Goal: Information Seeking & Learning: Learn about a topic

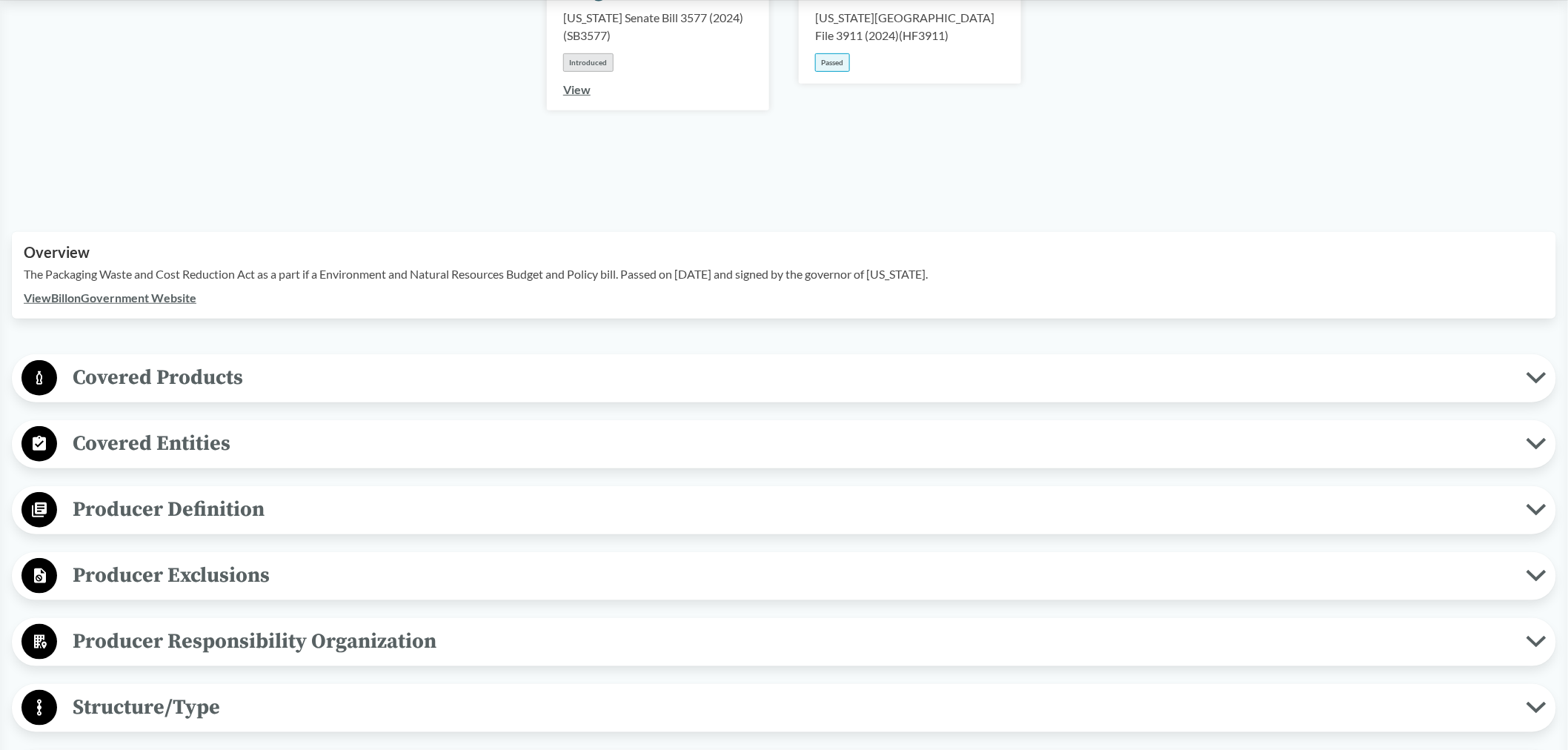
scroll to position [247, 0]
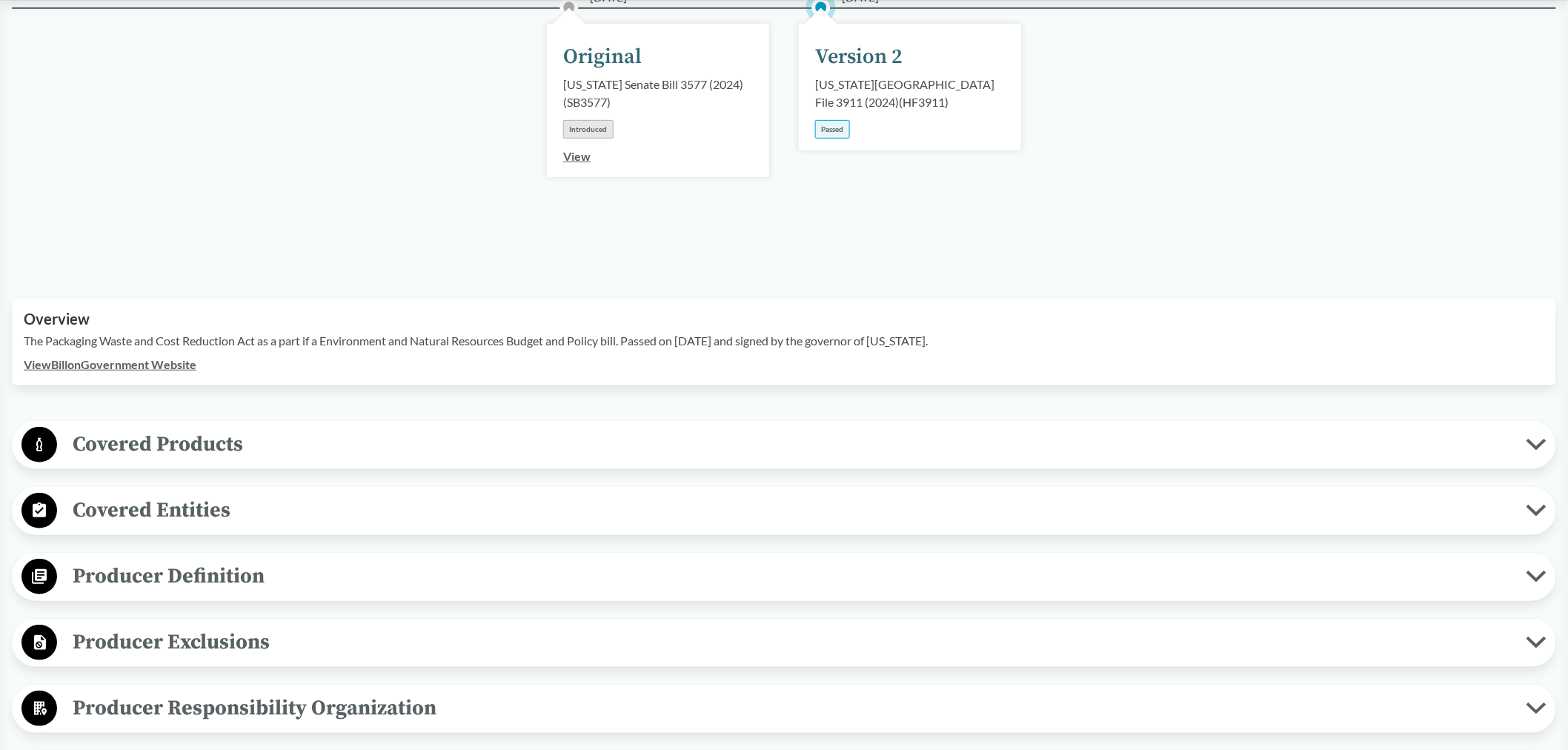
click at [134, 433] on span "Covered Products" at bounding box center [792, 443] width 1469 height 33
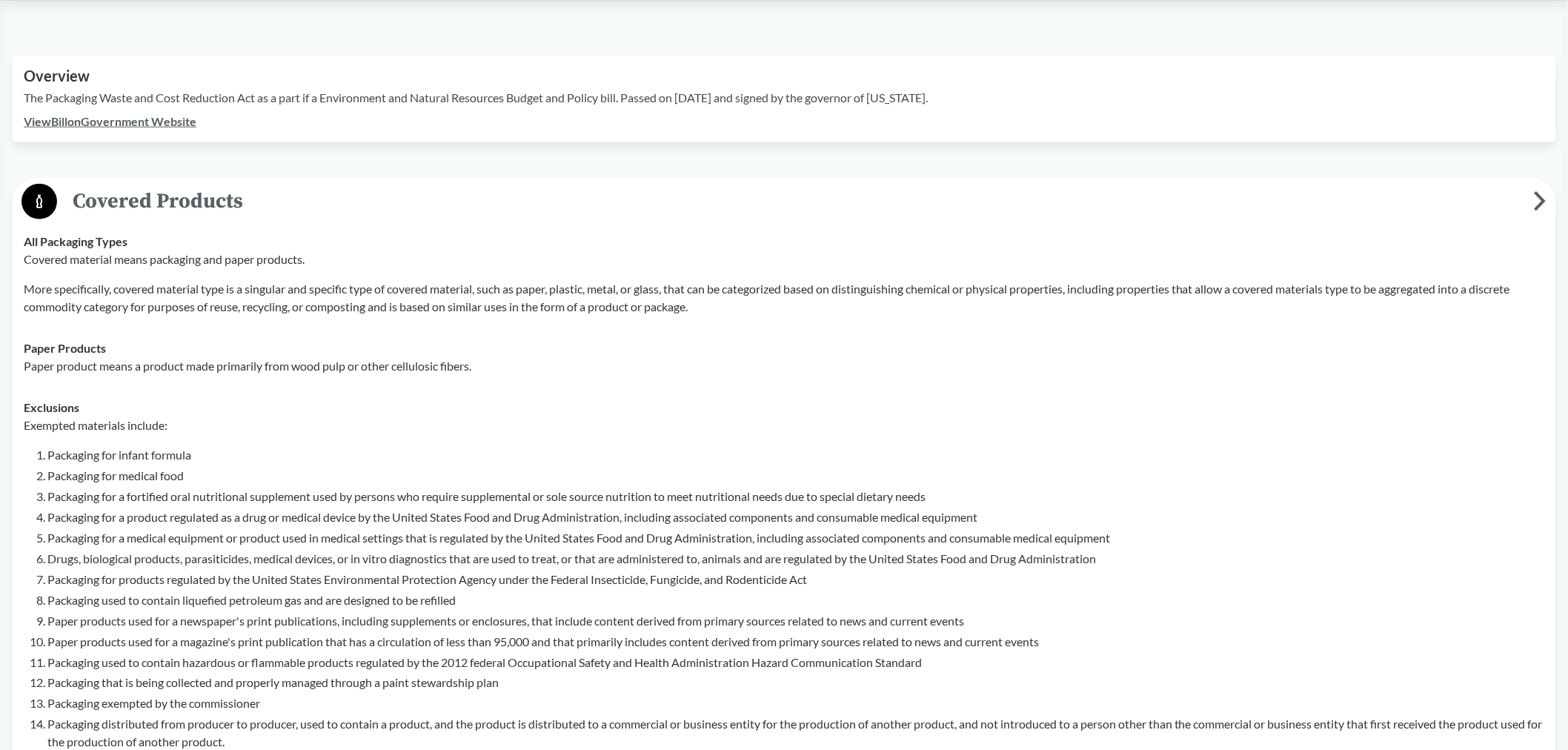
scroll to position [493, 0]
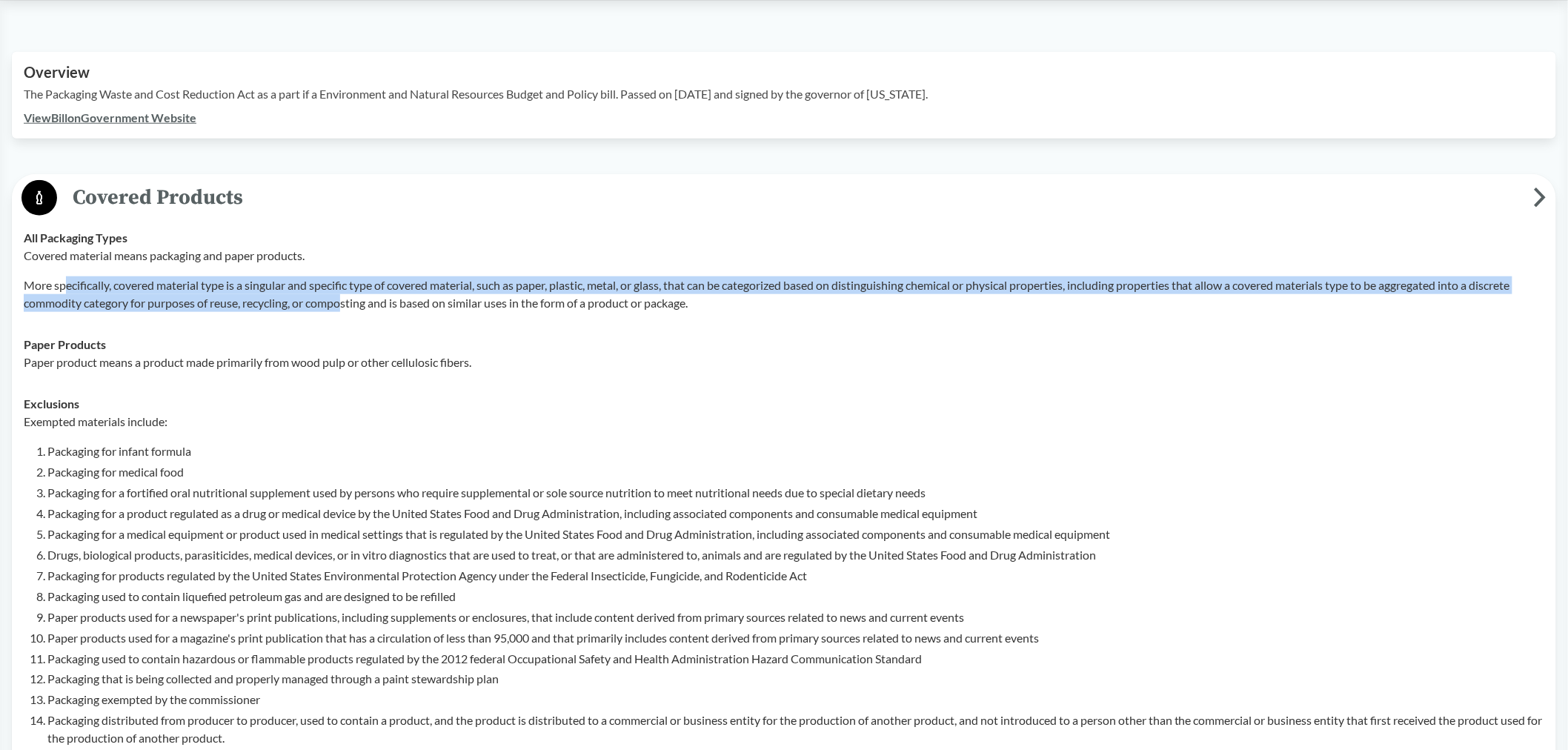
drag, startPoint x: 68, startPoint y: 269, endPoint x: 352, endPoint y: 276, distance: 284.1
click at [348, 277] on p "More specifically, covered material type is a singular and specific type of cov…" at bounding box center [783, 295] width 1520 height 36
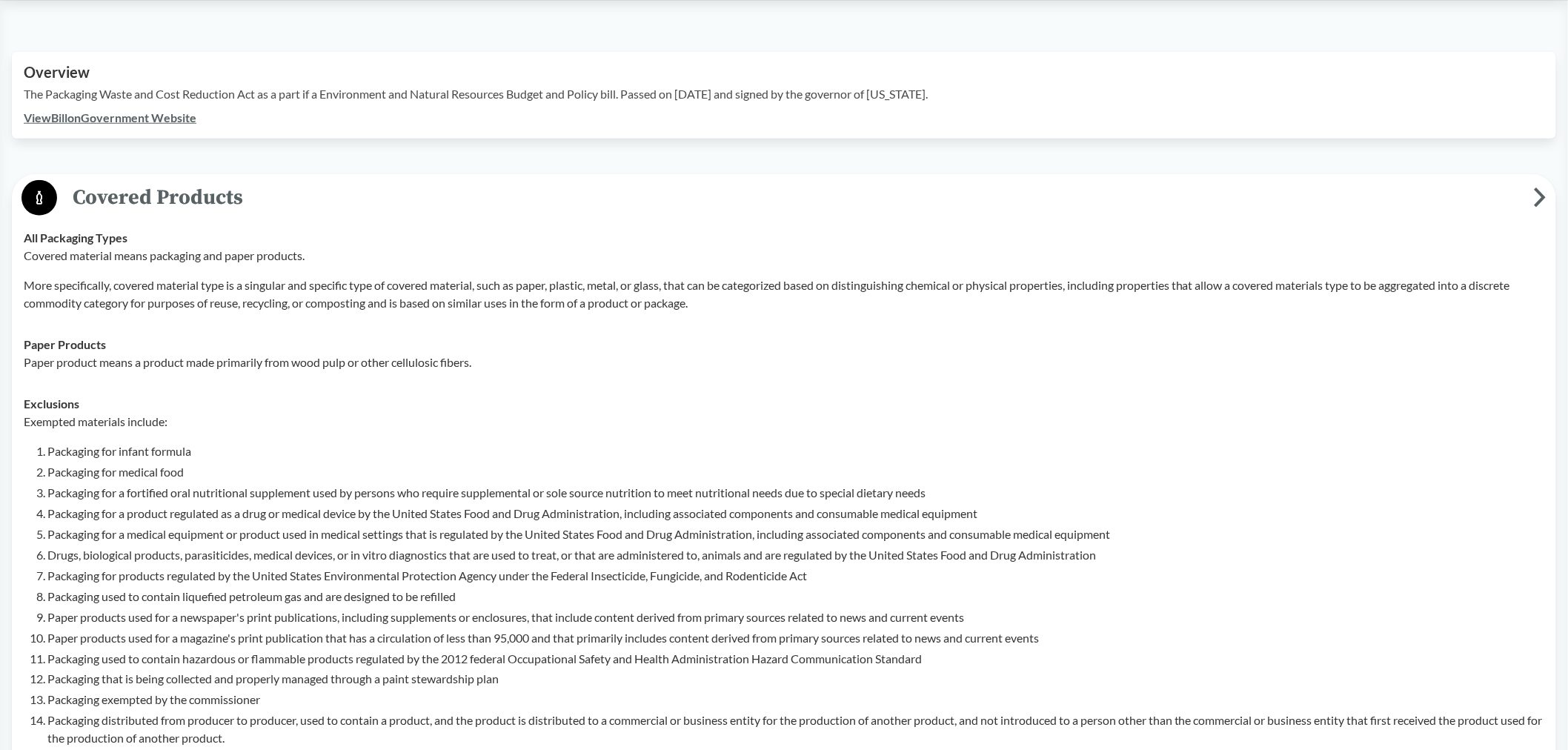
click at [681, 336] on div "Paper Products Paper product means a product made primarily from wood pulp or o…" at bounding box center [783, 354] width 1520 height 36
click at [1130, 285] on p "More specifically, covered material type is a singular and specific type of cov…" at bounding box center [783, 295] width 1520 height 36
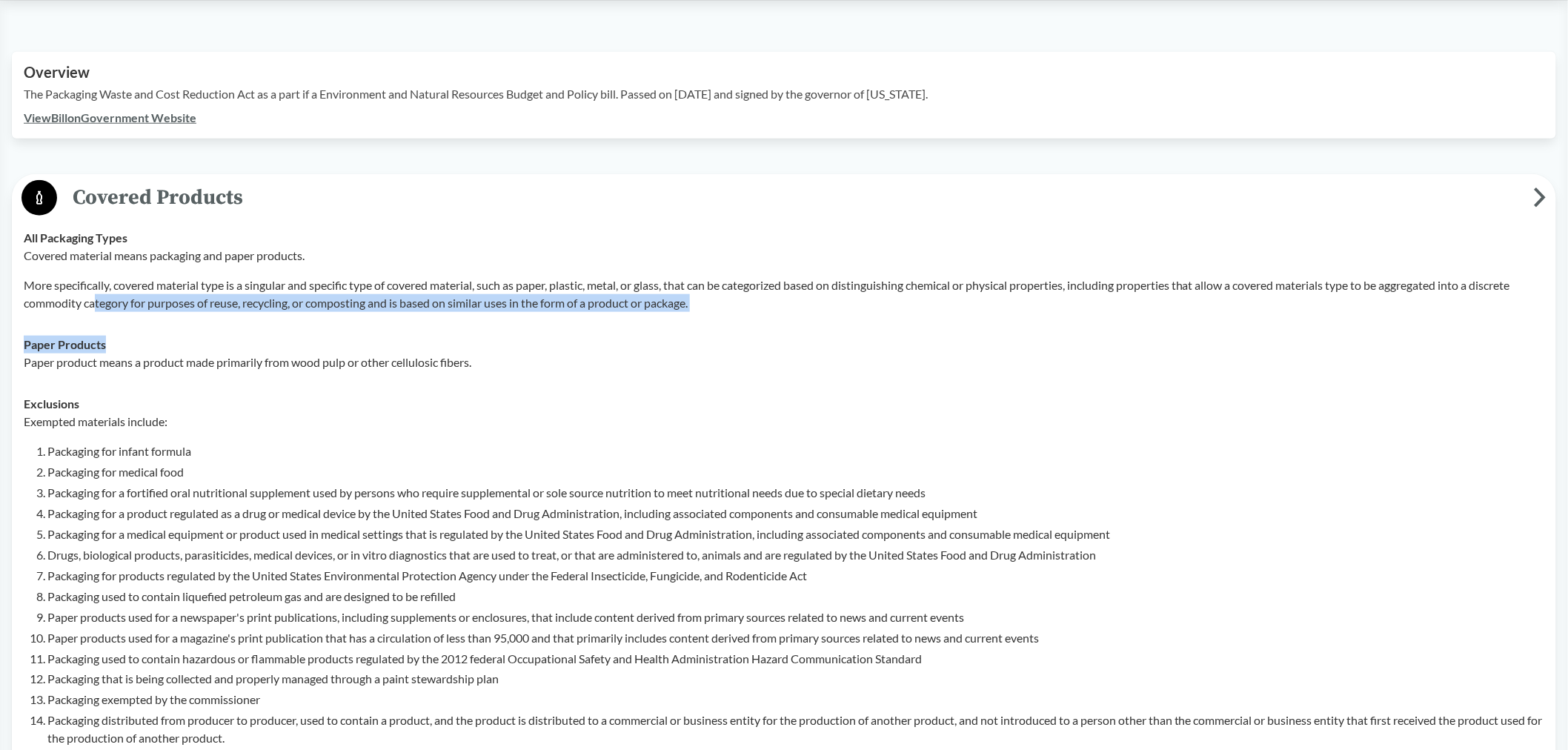
drag, startPoint x: 301, startPoint y: 309, endPoint x: 797, endPoint y: 316, distance: 496.0
click at [775, 316] on tbody "All Packaging Types Covered material means packaging and paper products. More s…" at bounding box center [784, 509] width 1534 height 583
click at [805, 336] on div "Paper Products Paper product means a product made primarily from wood pulp or o…" at bounding box center [783, 354] width 1520 height 36
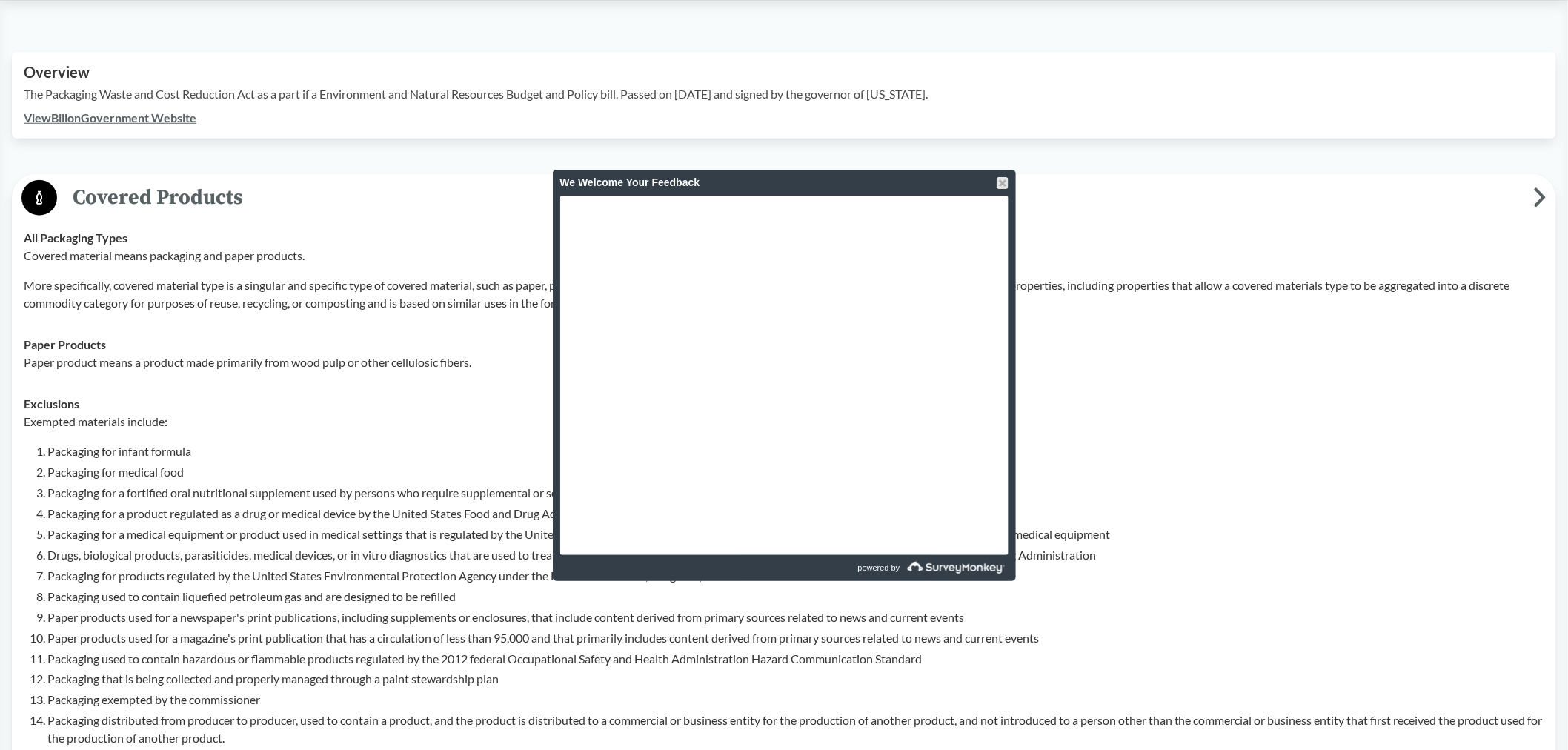
drag, startPoint x: 1005, startPoint y: 183, endPoint x: 998, endPoint y: 152, distance: 31.8
click at [1005, 183] on div at bounding box center [1002, 183] width 12 height 12
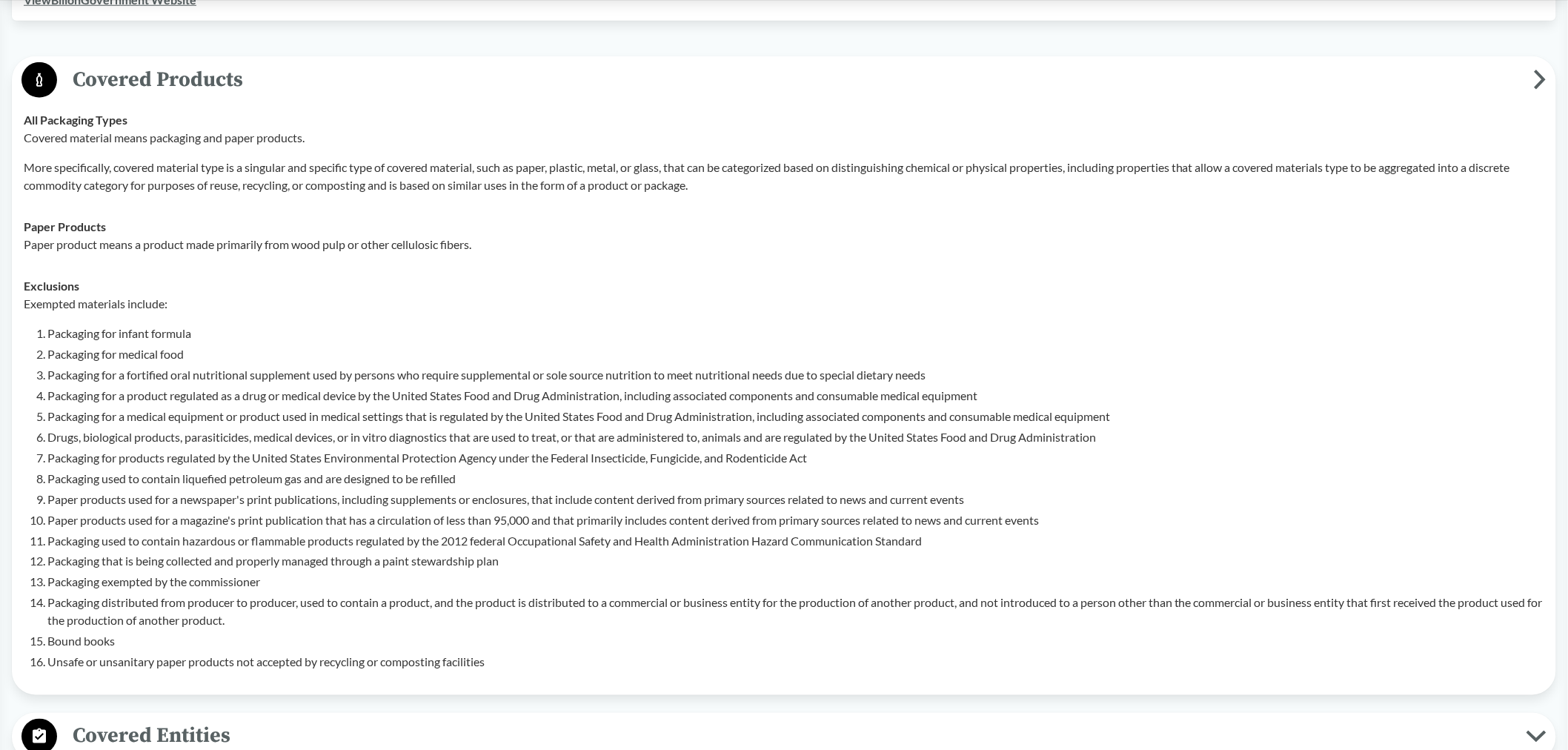
scroll to position [987, 0]
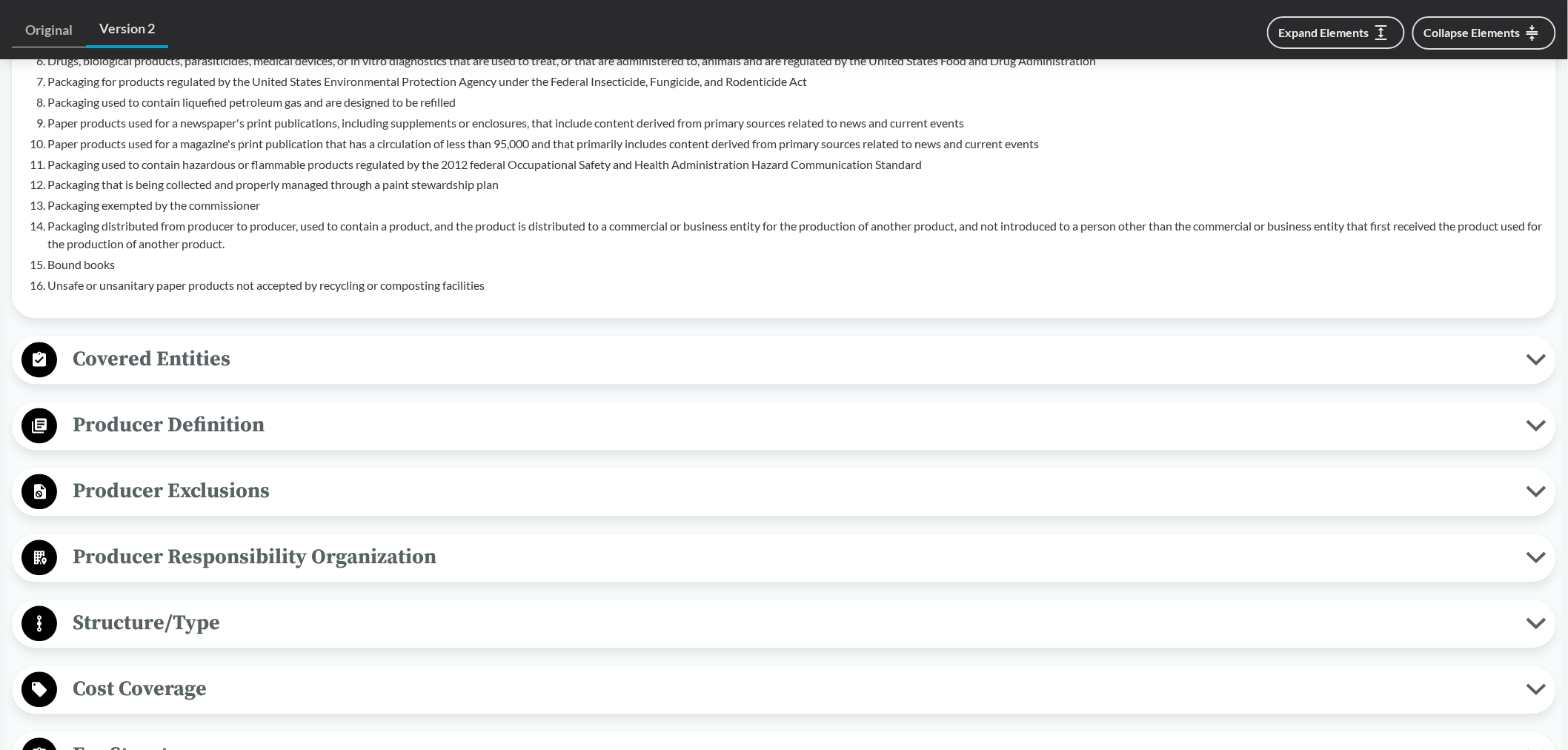
click at [171, 343] on span "Covered Entities" at bounding box center [792, 359] width 1469 height 33
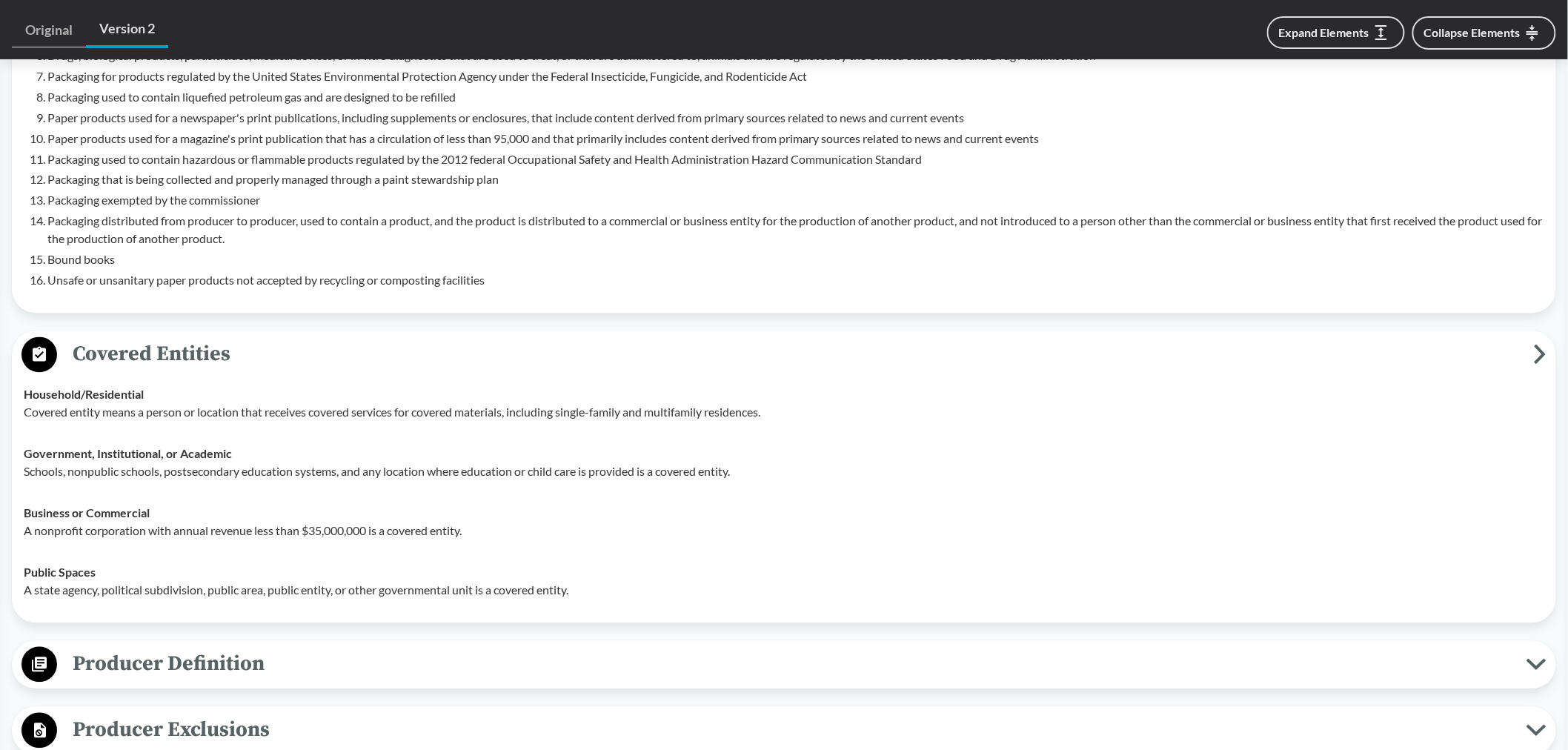
scroll to position [1152, 0]
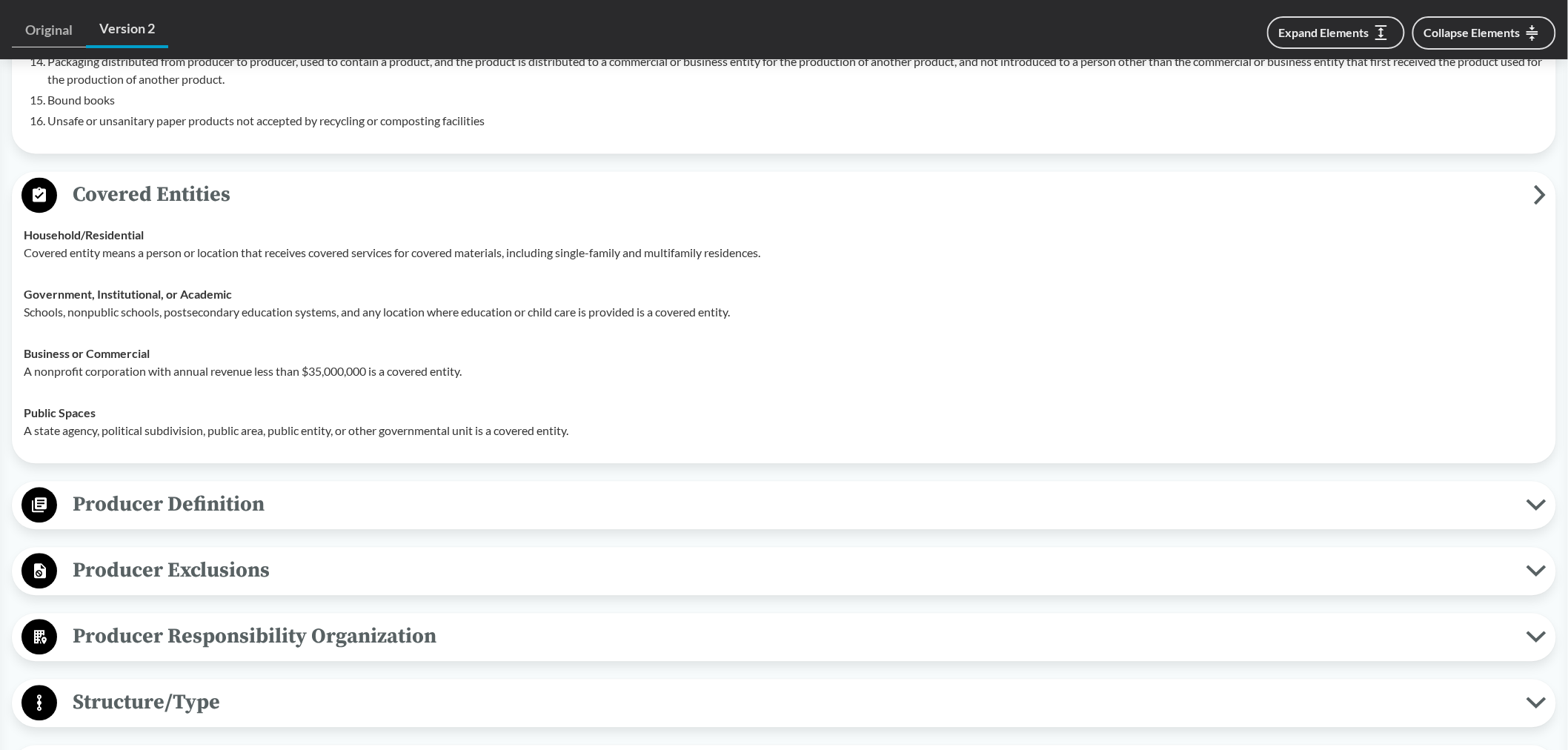
click at [89, 488] on span "Producer Definition" at bounding box center [792, 504] width 1469 height 33
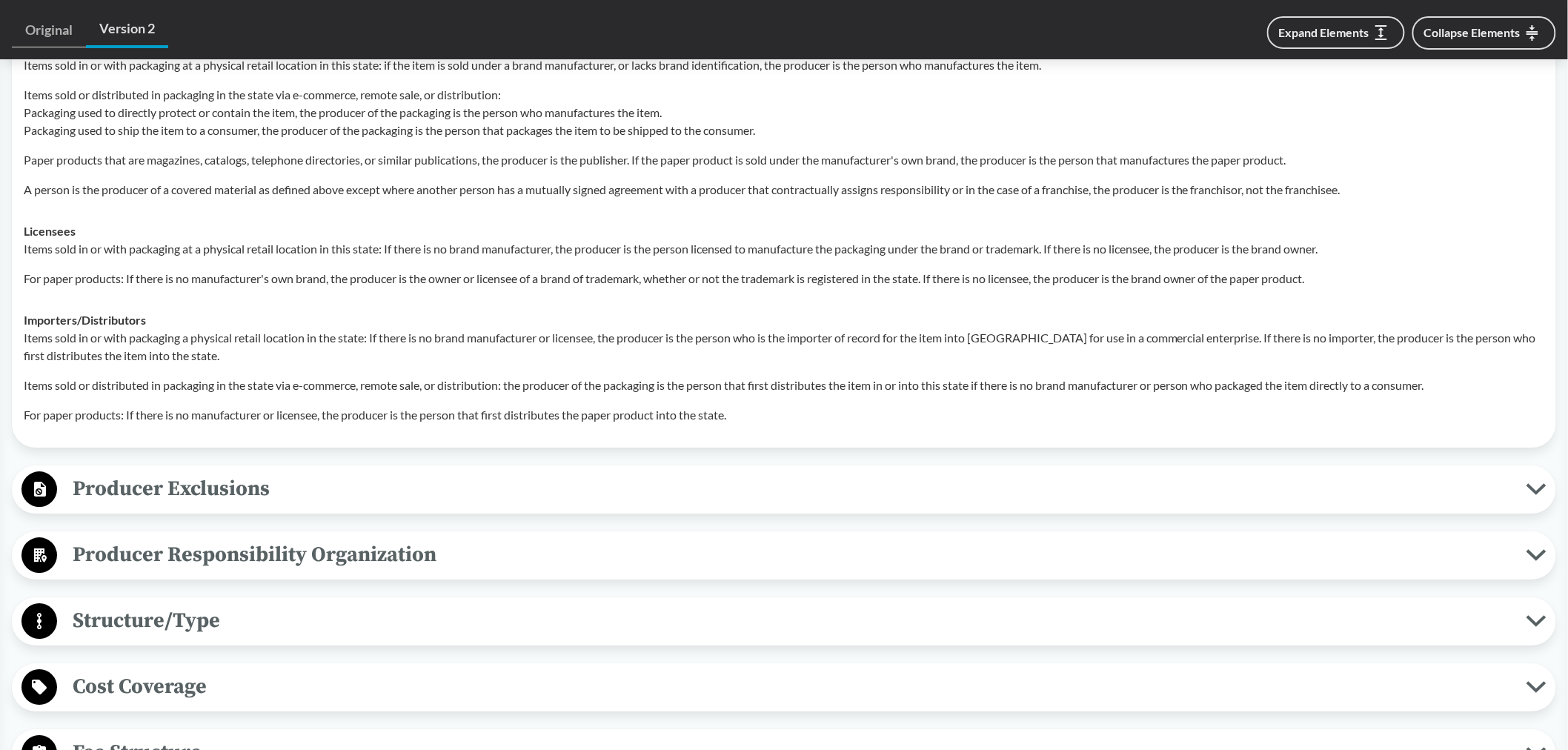
scroll to position [1892, 0]
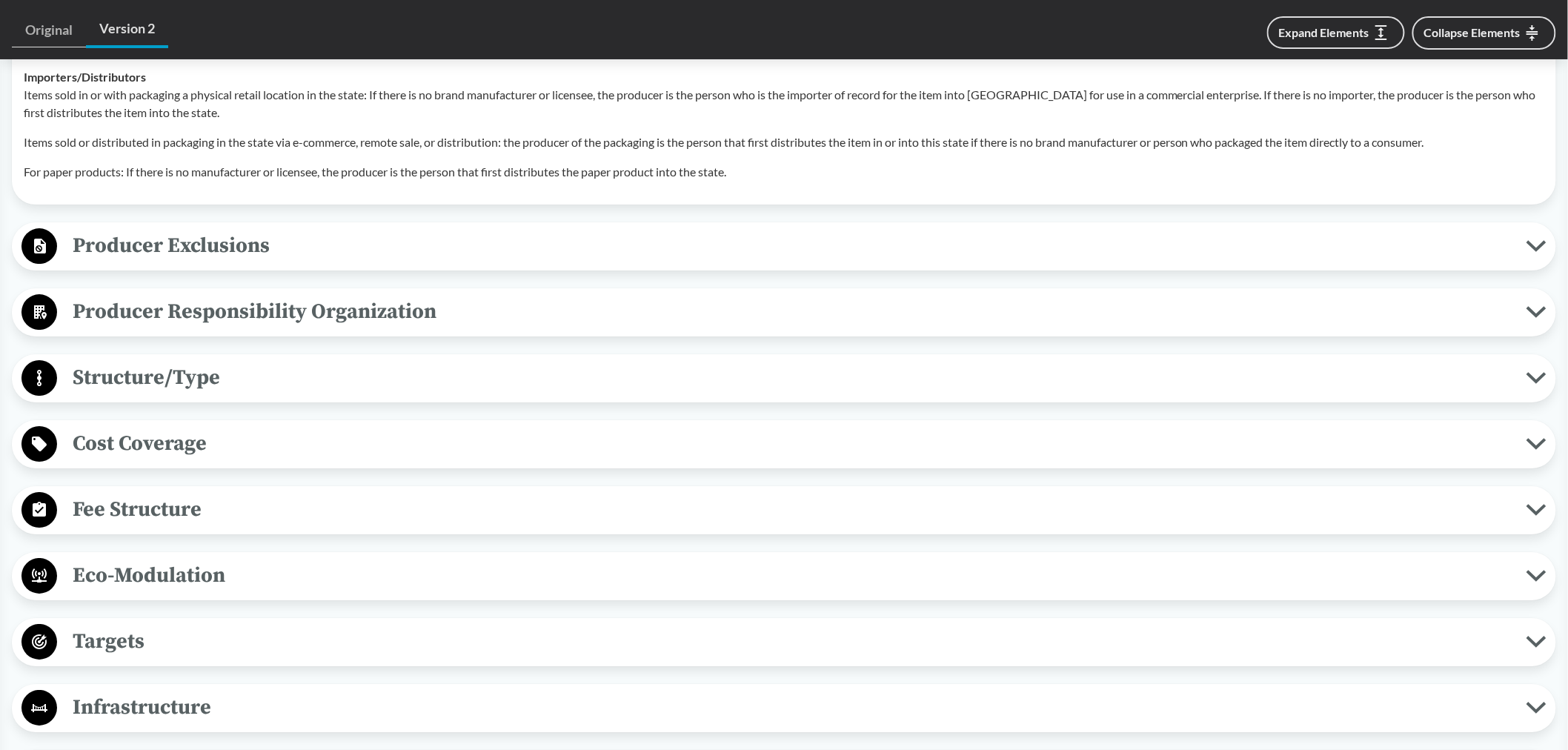
click at [230, 229] on span "Producer Exclusions" at bounding box center [792, 245] width 1469 height 33
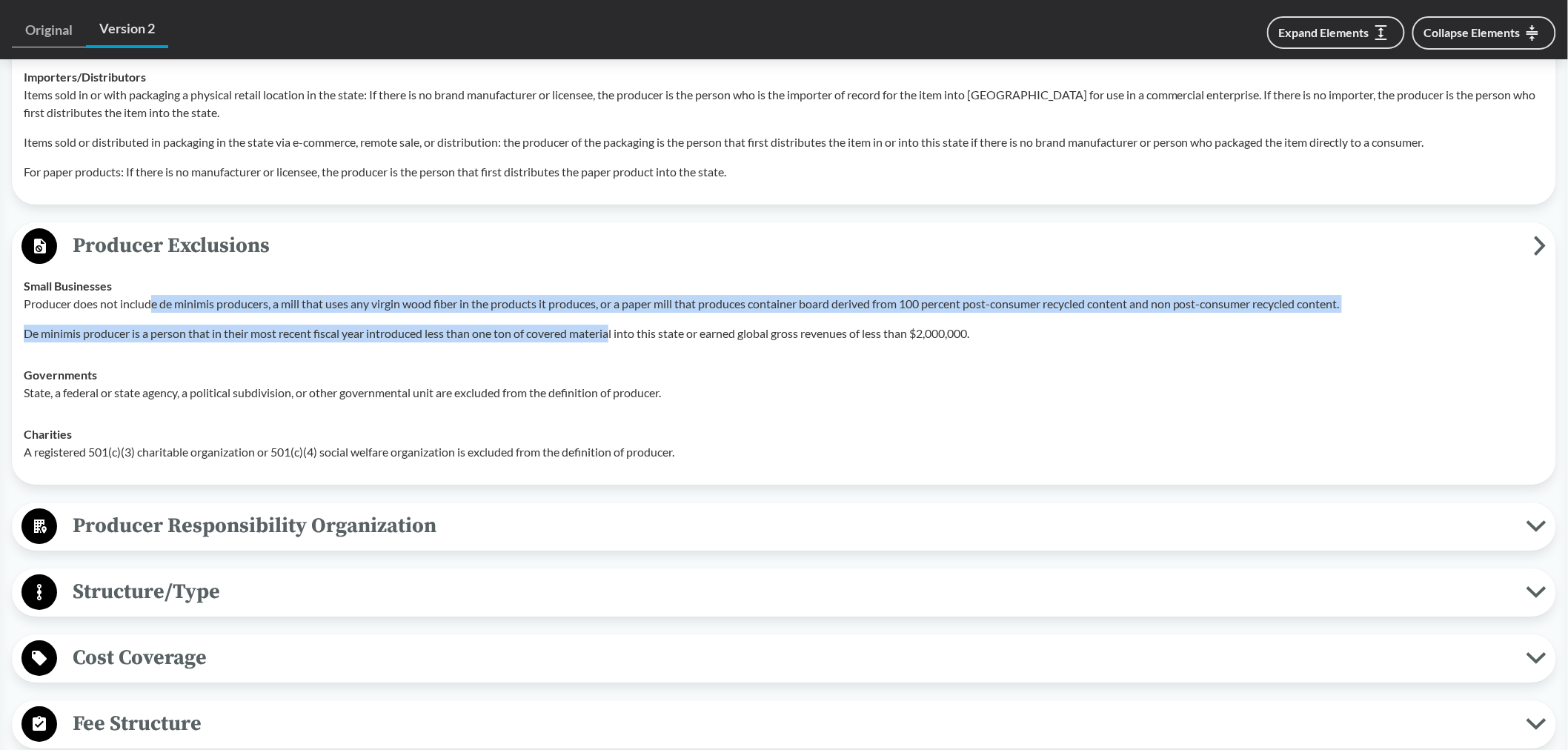
drag, startPoint x: 155, startPoint y: 278, endPoint x: 619, endPoint y: 308, distance: 465.0
click at [619, 308] on div "Producer does not include de minimis producers, a mill that uses any virgin woo…" at bounding box center [783, 318] width 1520 height 47
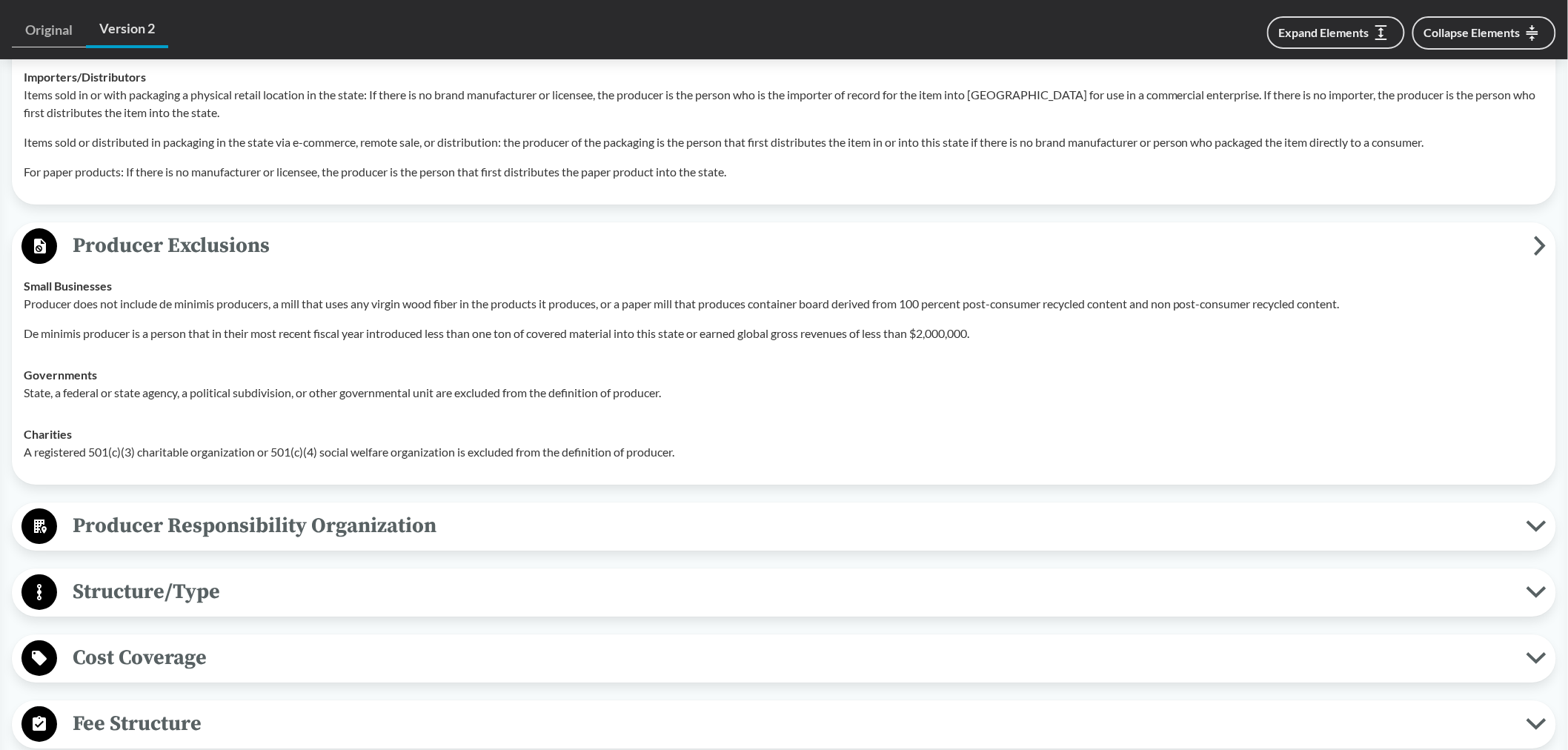
click at [783, 384] on p "State, a federal or state agency, a political subdivision, or other governmenta…" at bounding box center [783, 392] width 1520 height 18
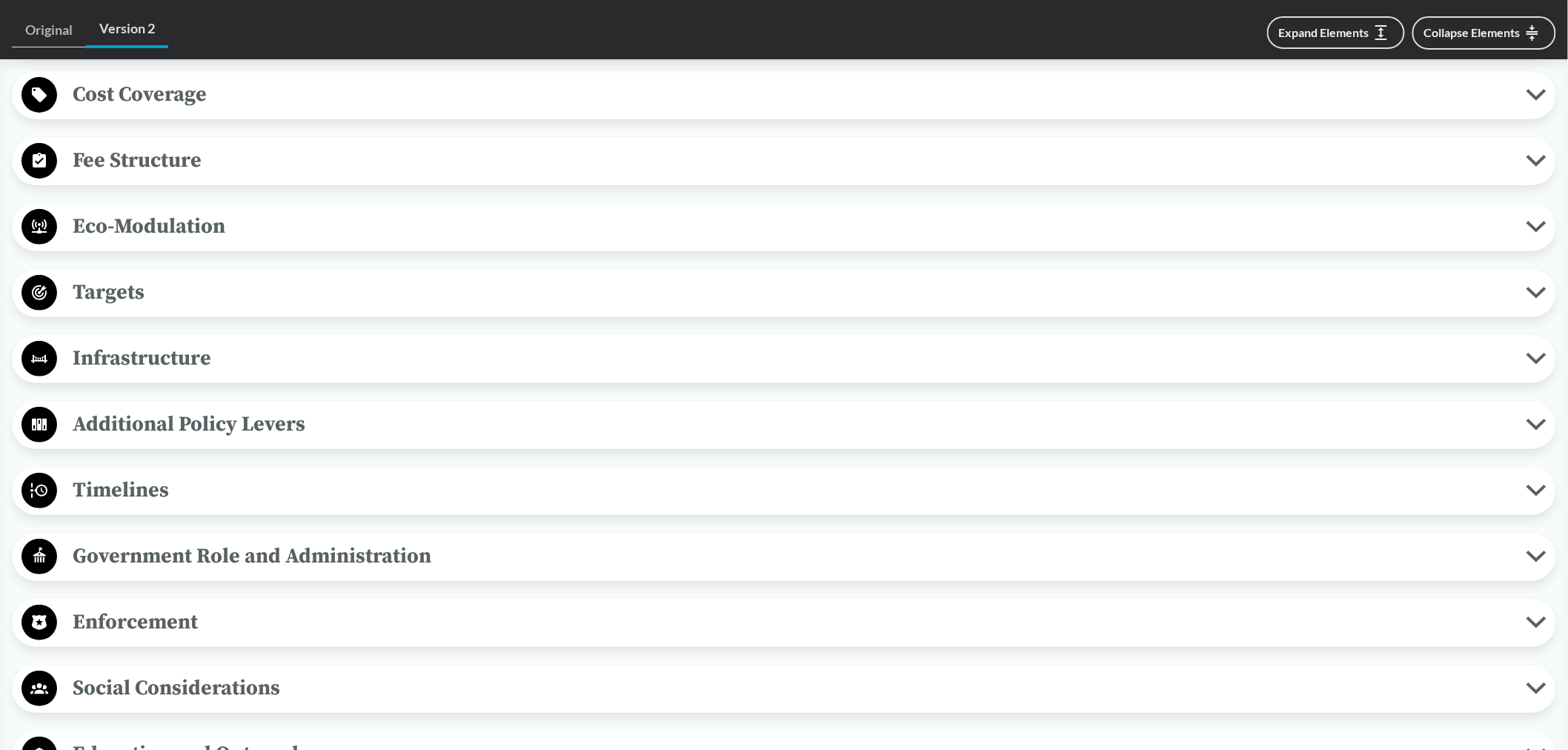
scroll to position [2551, 0]
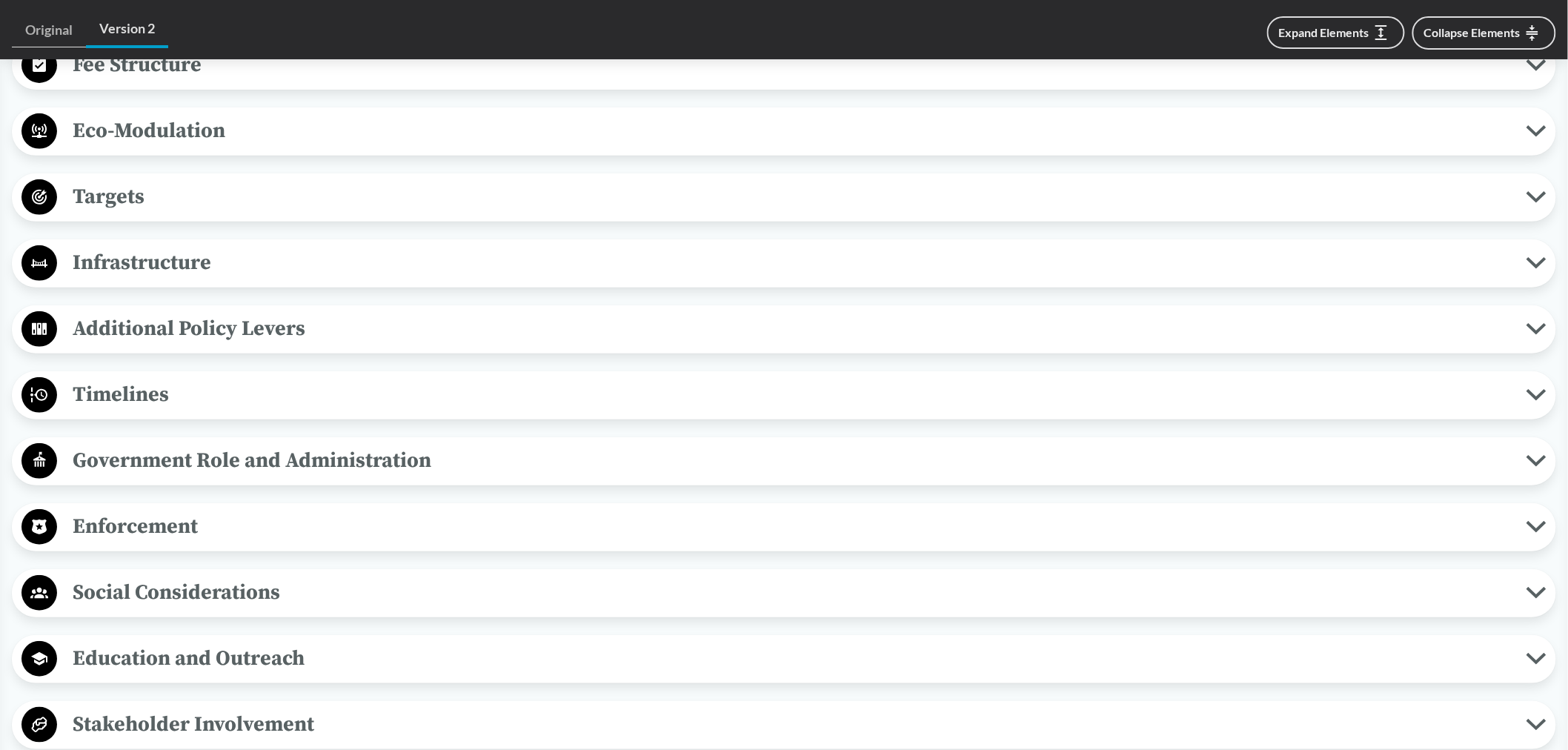
click at [116, 377] on span "Timelines" at bounding box center [792, 393] width 1469 height 33
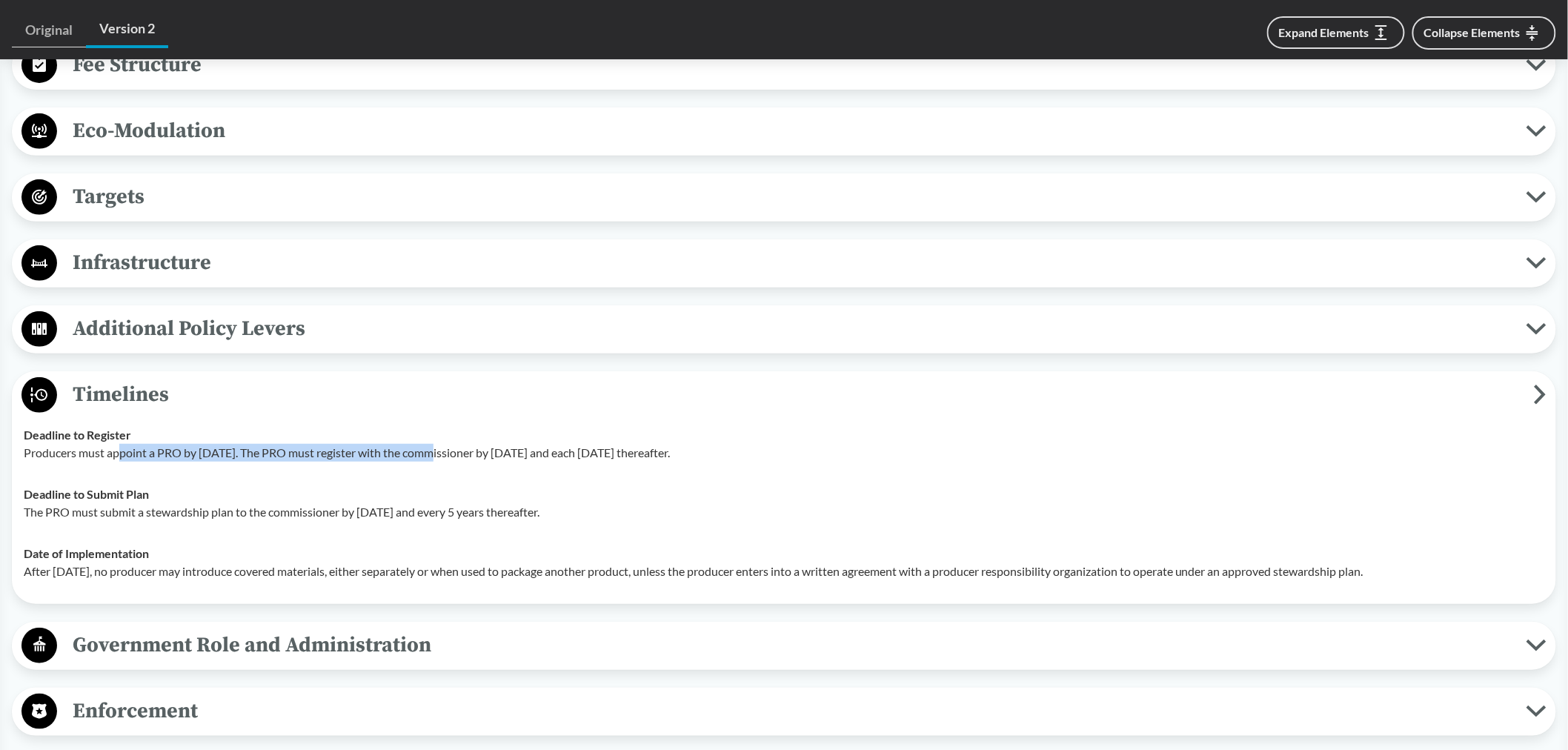
drag, startPoint x: 119, startPoint y: 431, endPoint x: 426, endPoint y: 431, distance: 307.0
click at [426, 444] on p "Producers must appoint a PRO by [DATE]. The PRO must register with the commissi…" at bounding box center [783, 453] width 1520 height 18
click at [845, 486] on div "Deadline to Submit Plan The PRO must submit a stewardship plan to the commissio…" at bounding box center [783, 503] width 1520 height 36
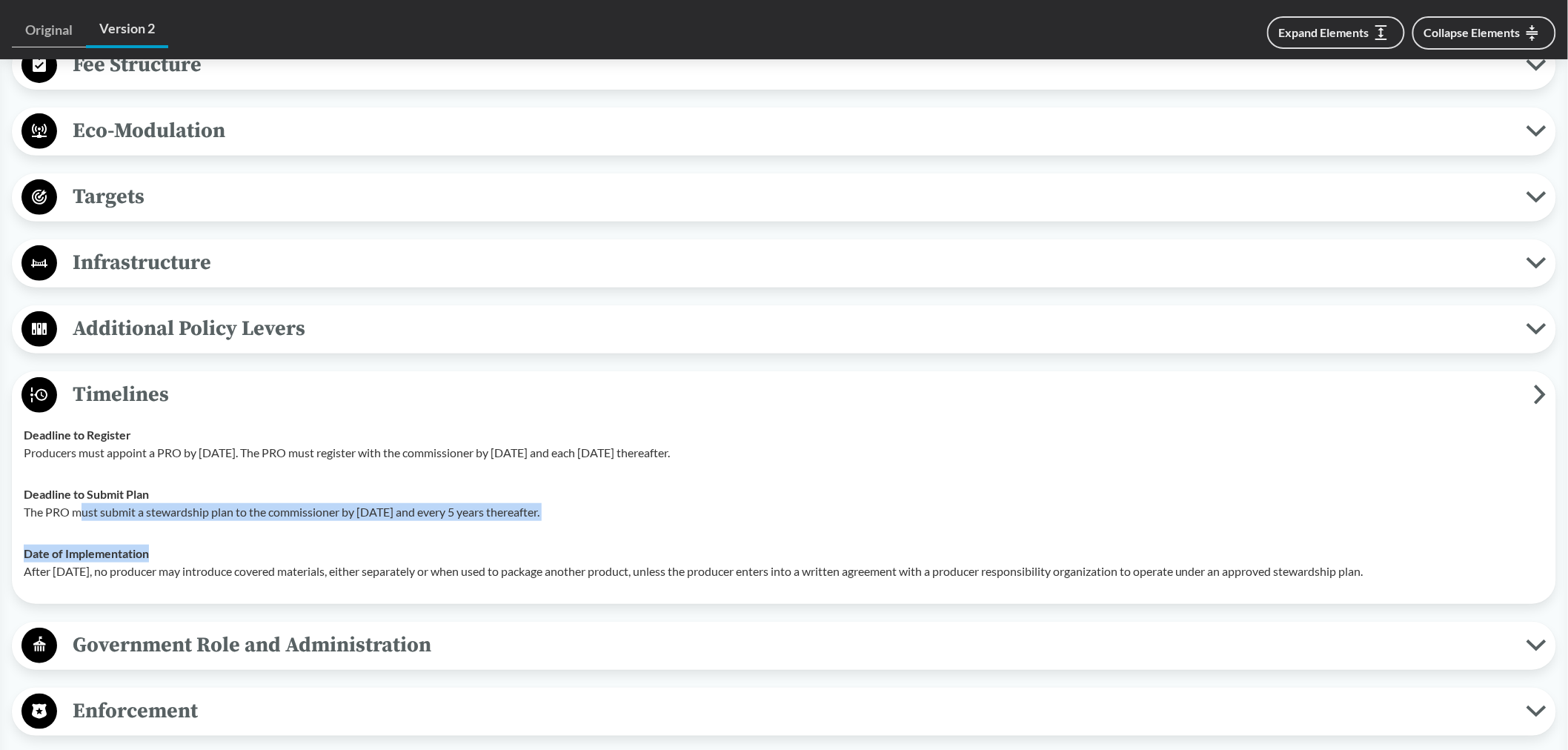
drag, startPoint x: 83, startPoint y: 492, endPoint x: 566, endPoint y: 511, distance: 483.4
click at [566, 511] on tbody "Deadline to Register Producers must appoint a PRO by [DATE]. The PRO must regis…" at bounding box center [784, 503] width 1534 height 178
click at [776, 500] on td "Deadline to Submit Plan The PRO must submit a stewardship plan to the commissio…" at bounding box center [784, 503] width 1534 height 59
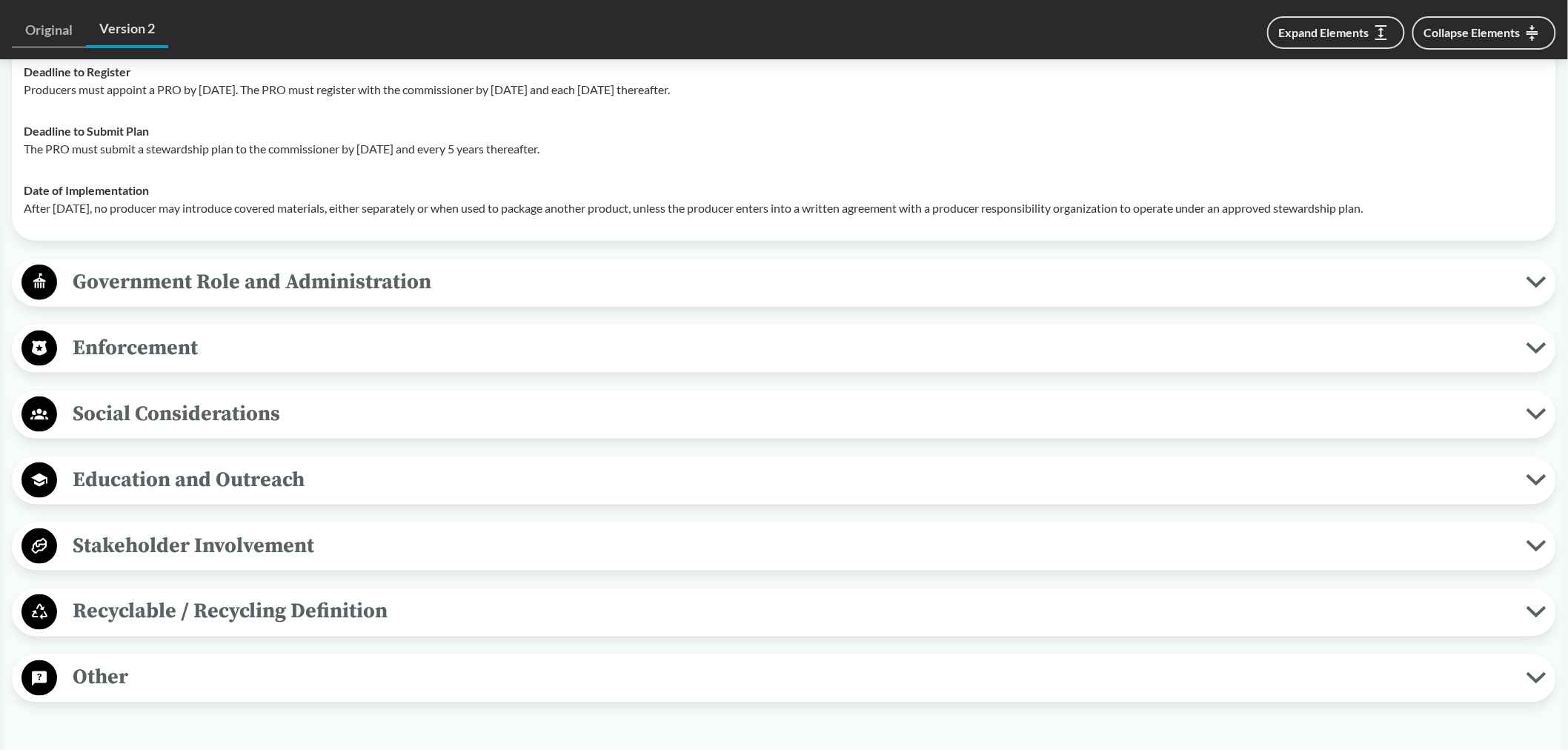
scroll to position [2963, 0]
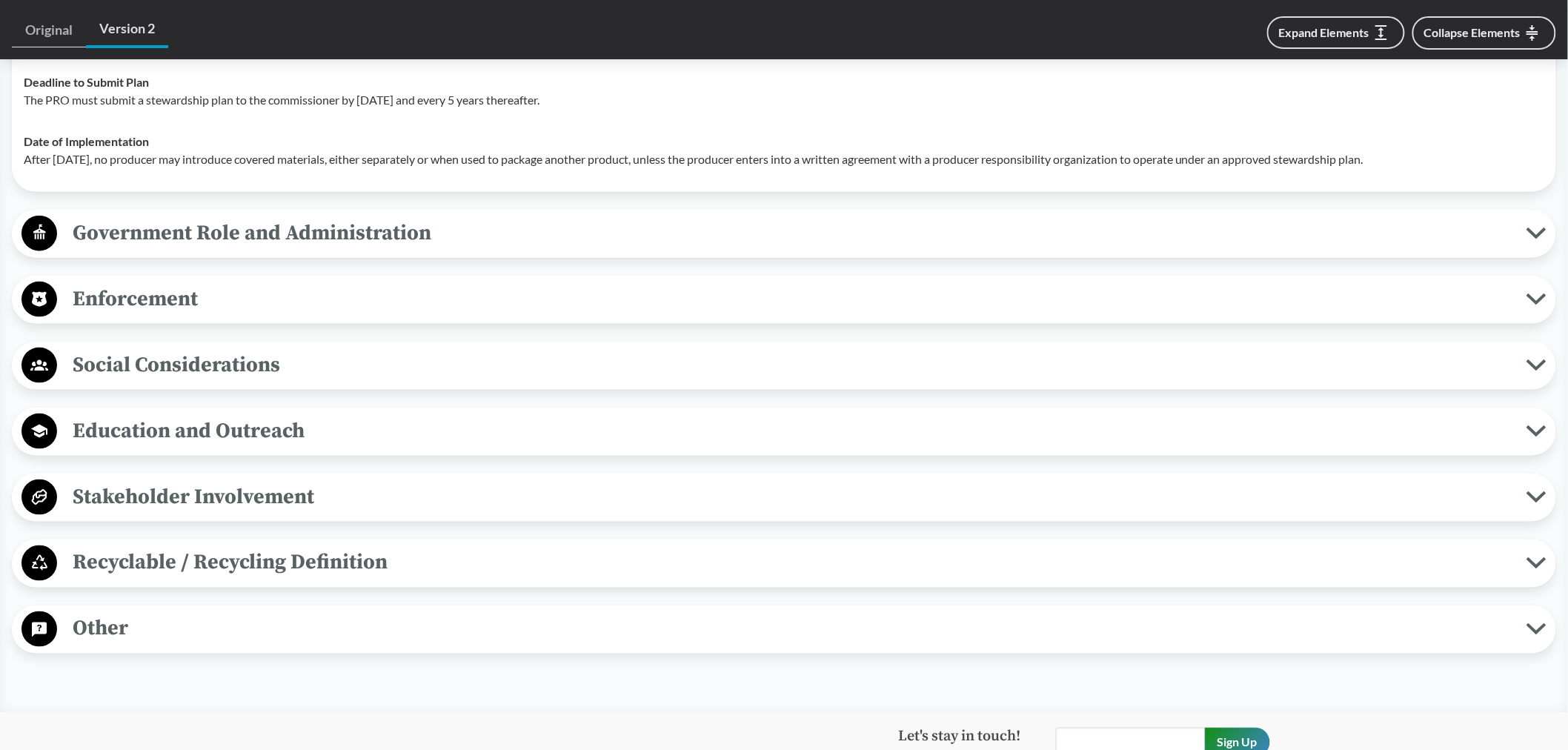
click at [200, 284] on span "Enforcement" at bounding box center [792, 298] width 1469 height 33
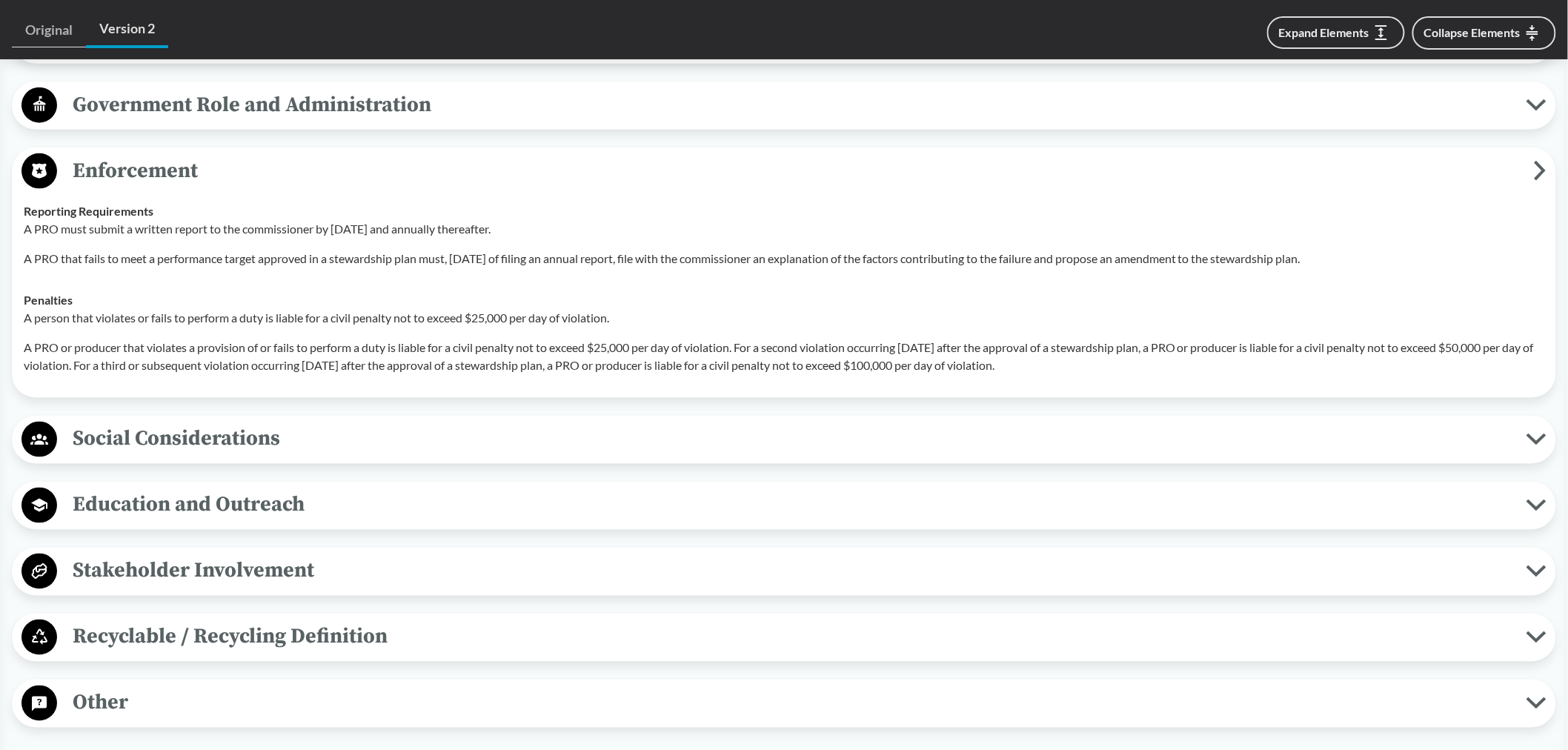
scroll to position [3128, 0]
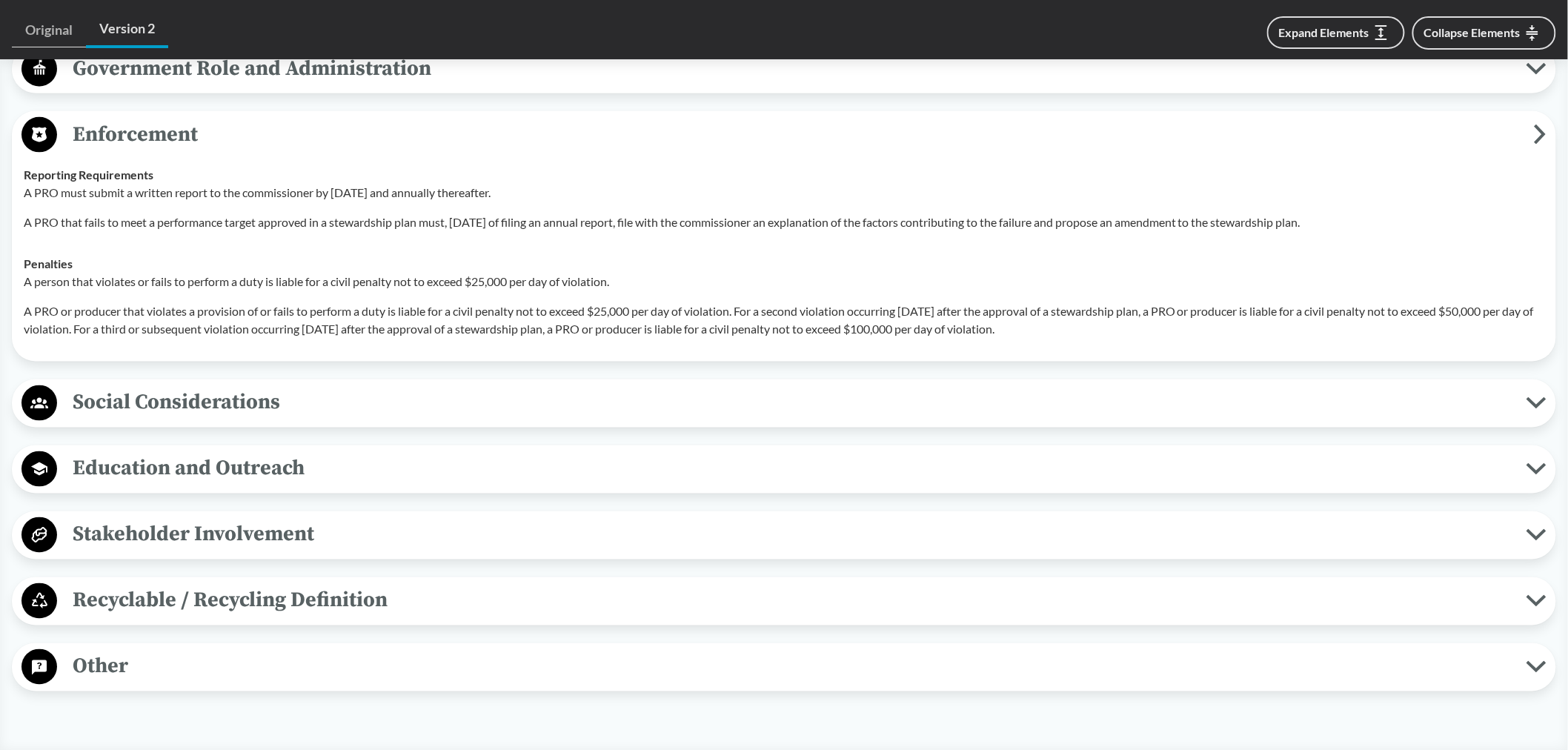
click at [164, 583] on span "Recyclable / Recycling Definition" at bounding box center [792, 599] width 1469 height 33
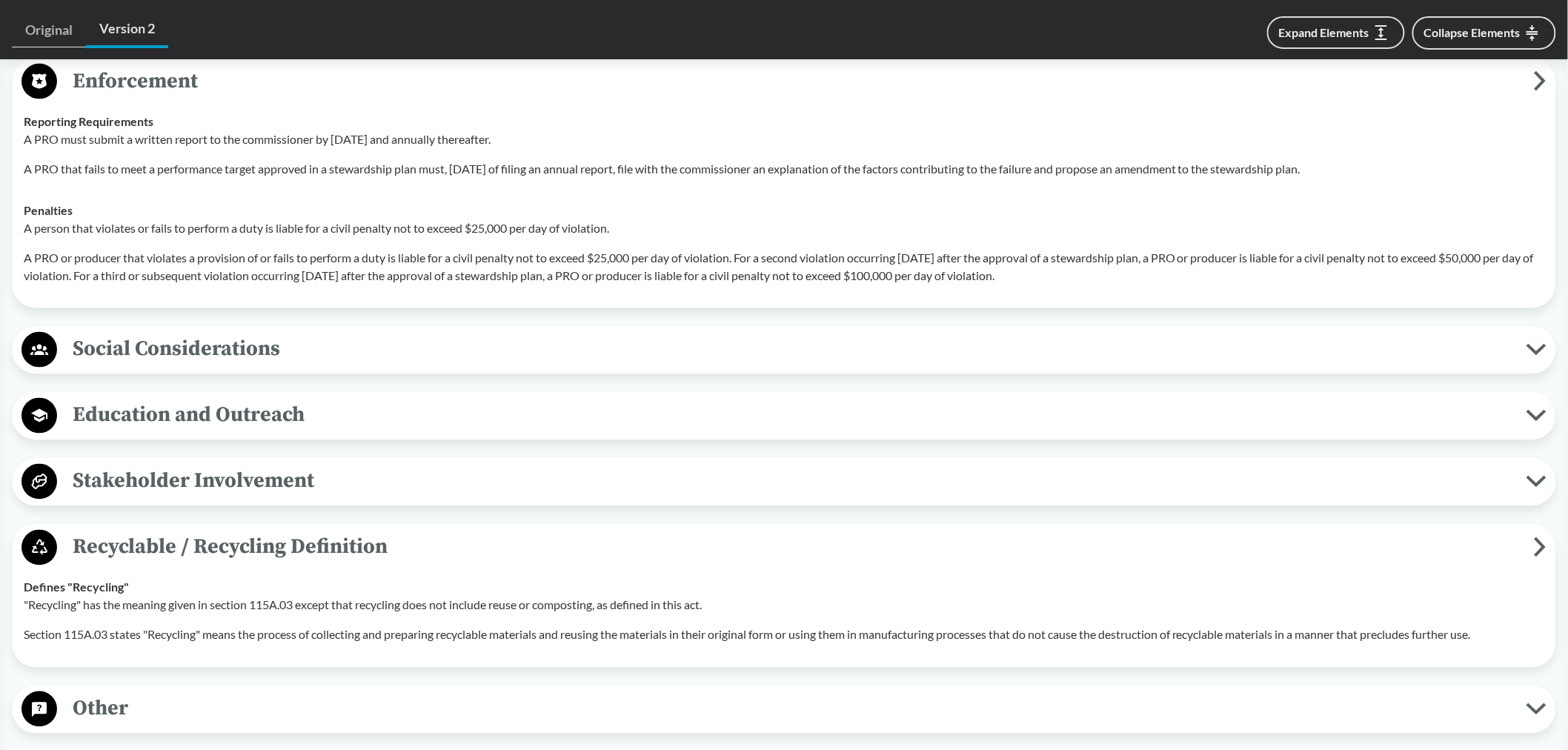
scroll to position [3210, 0]
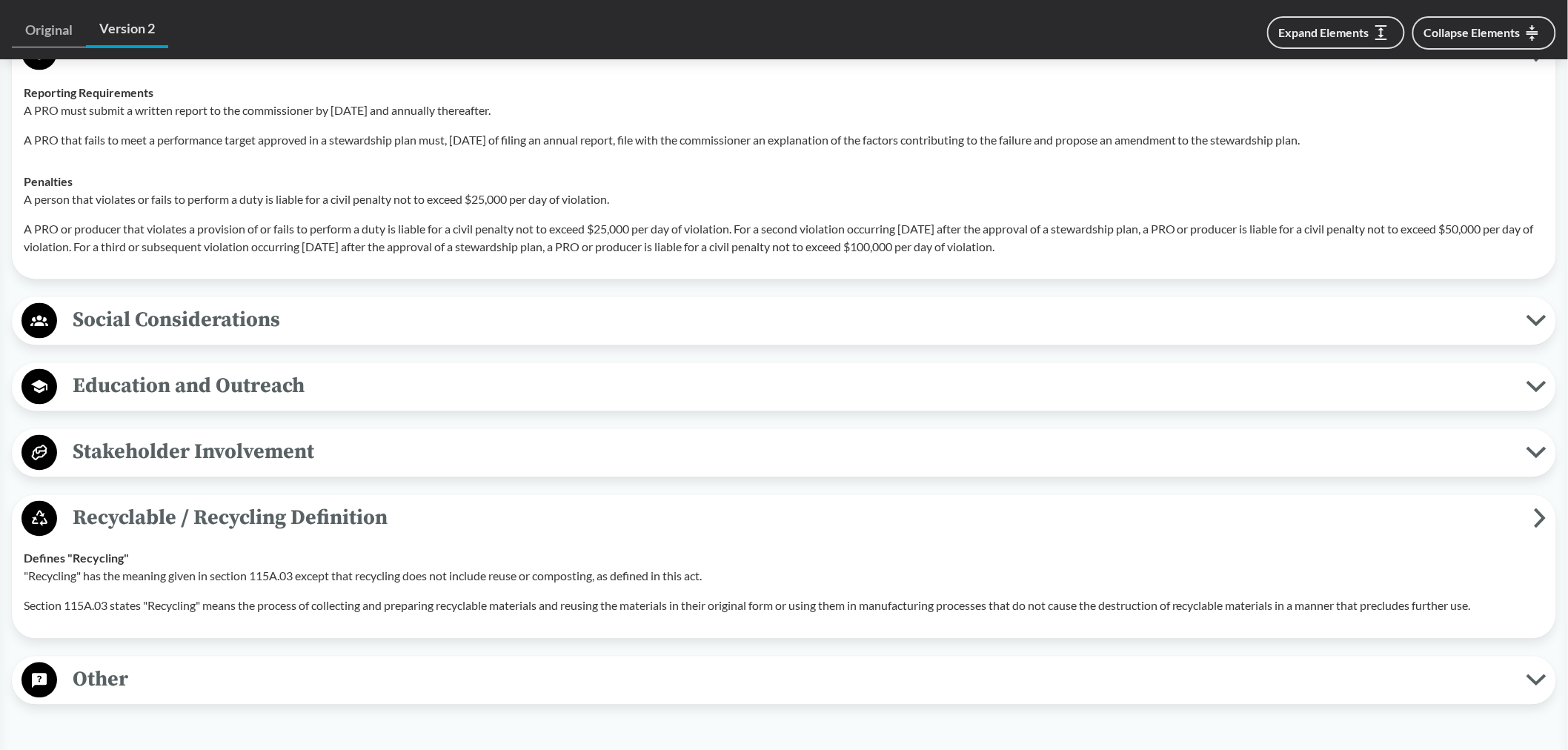
click at [156, 639] on span "Other" at bounding box center [792, 679] width 1469 height 33
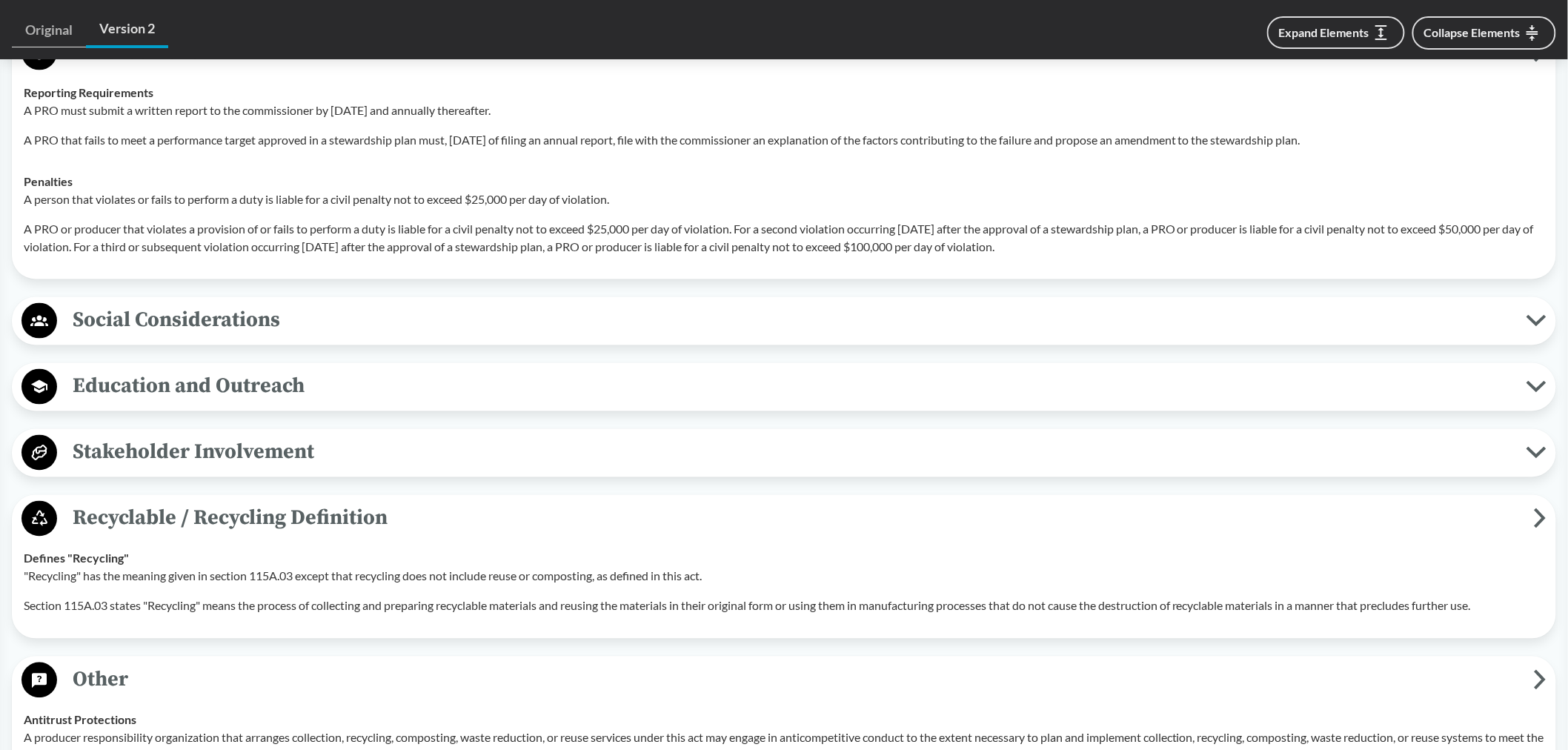
click at [156, 639] on span "Other" at bounding box center [795, 679] width 1477 height 33
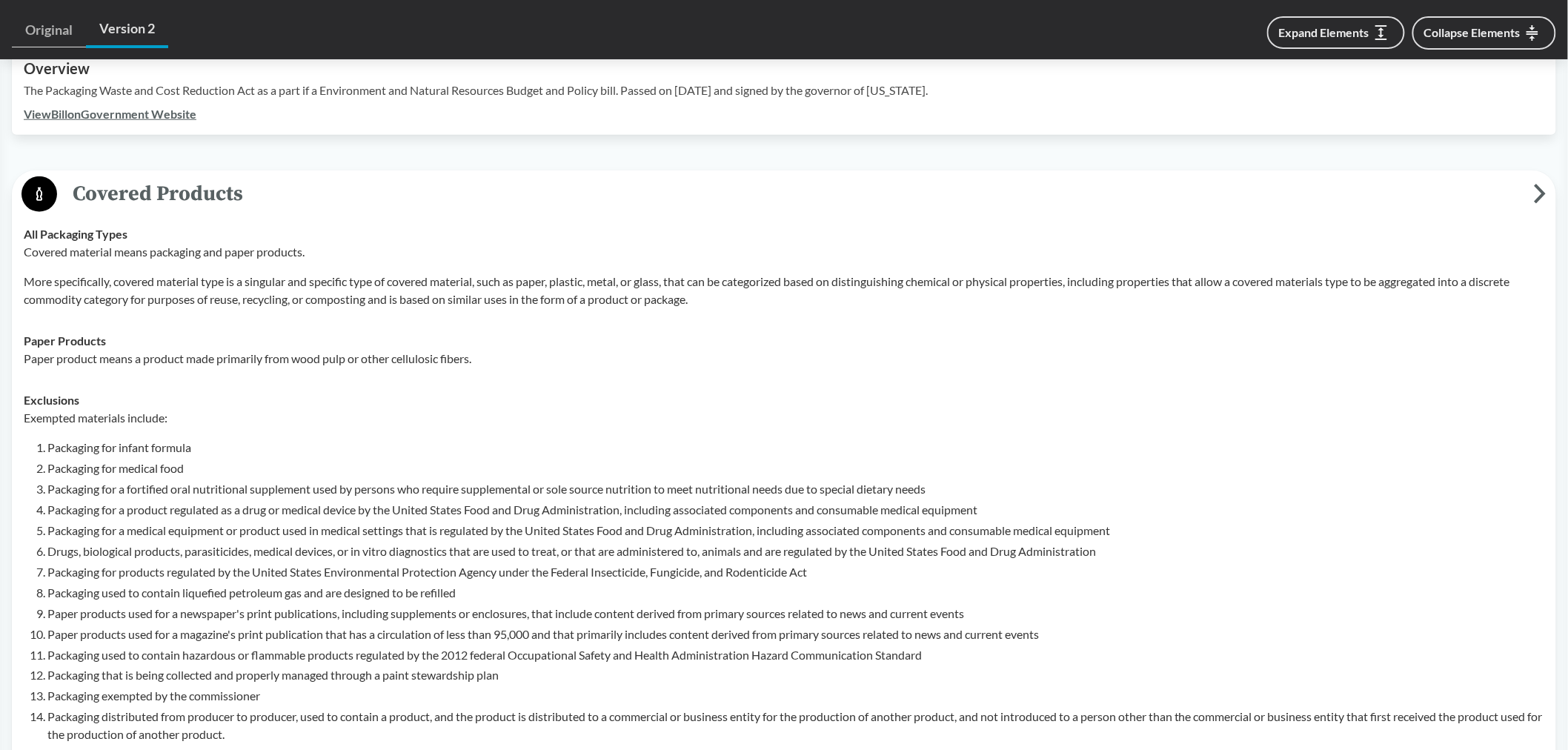
scroll to position [658, 0]
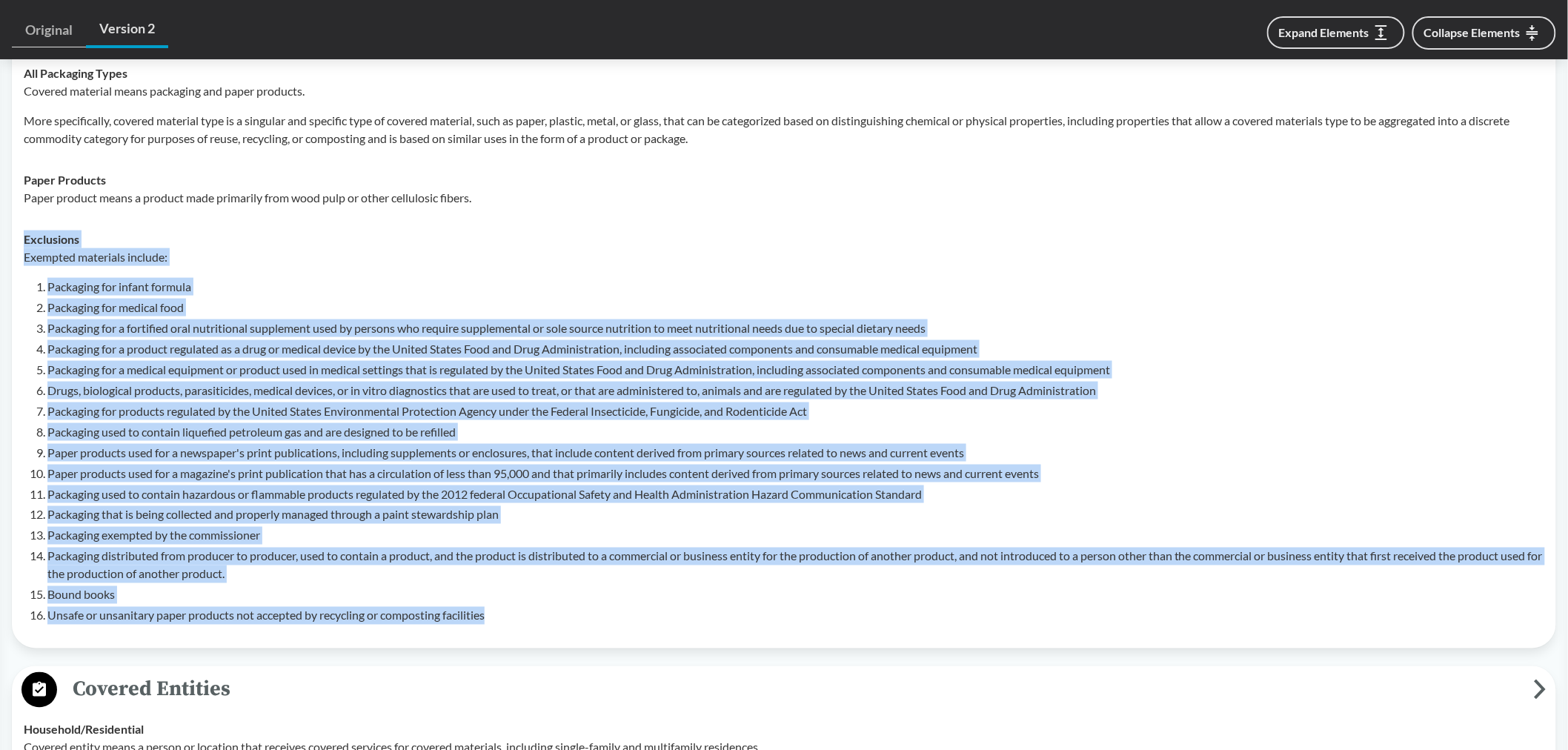
drag, startPoint x: 25, startPoint y: 214, endPoint x: 506, endPoint y: 589, distance: 609.9
click at [506, 589] on div "Exclusions Exempted materials include: Packaging for infant formula Packaging f…" at bounding box center [783, 427] width 1520 height 394
